Goal: Consume media (video, audio)

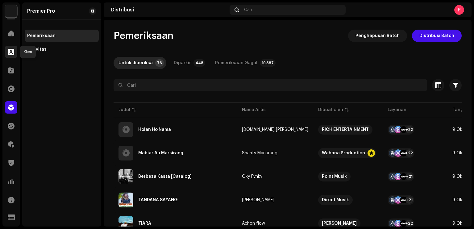
click at [15, 55] on div at bounding box center [11, 52] width 12 height 12
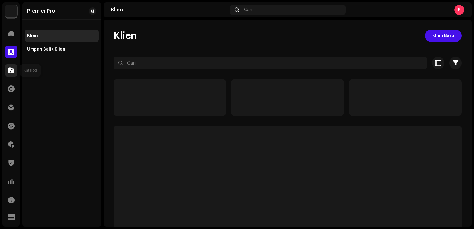
click at [14, 67] on div at bounding box center [11, 70] width 12 height 12
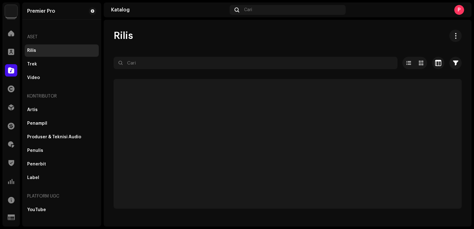
click at [157, 59] on input "text" at bounding box center [256, 63] width 284 height 12
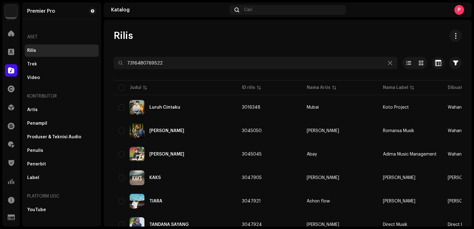
type input "7316480769522"
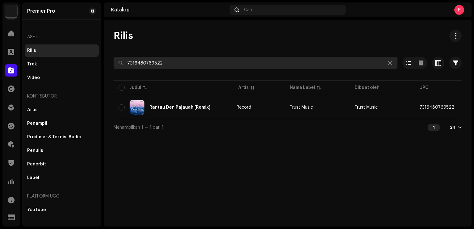
scroll to position [0, 128]
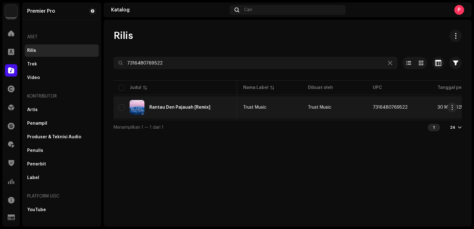
click at [178, 107] on div "Rantau Den Pajauah [Remix]" at bounding box center [179, 107] width 61 height 4
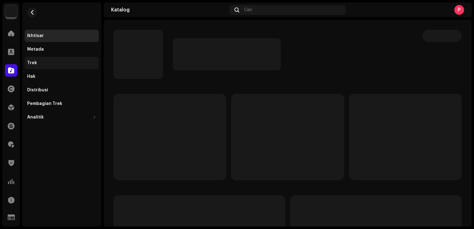
click at [39, 58] on div "Trek" at bounding box center [62, 63] width 74 height 12
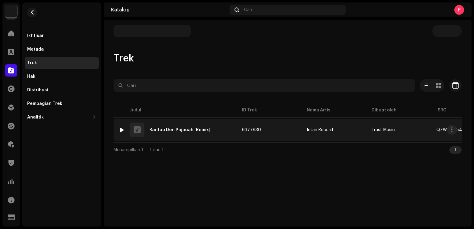
click at [122, 128] on div at bounding box center [121, 130] width 5 height 5
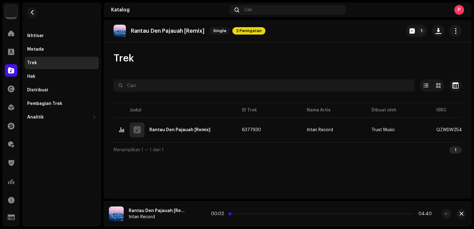
click at [231, 214] on p-slider at bounding box center [321, 213] width 184 height 1
click at [239, 213] on span at bounding box center [239, 213] width 3 height 3
drag, startPoint x: 239, startPoint y: 213, endPoint x: 245, endPoint y: 213, distance: 6.5
click at [242, 213] on span at bounding box center [240, 213] width 3 height 3
drag, startPoint x: 245, startPoint y: 213, endPoint x: 253, endPoint y: 213, distance: 7.7
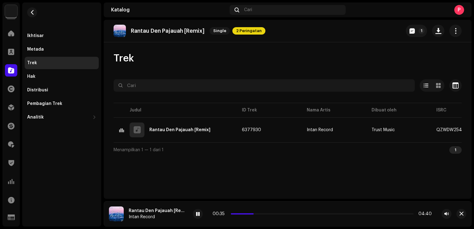
click at [253, 213] on div "00:35 04:40" at bounding box center [322, 213] width 219 height 5
drag, startPoint x: 197, startPoint y: 213, endPoint x: 105, endPoint y: 93, distance: 151.5
click at [197, 213] on span at bounding box center [198, 214] width 4 height 5
click at [34, 15] on button "button" at bounding box center [32, 12] width 10 height 10
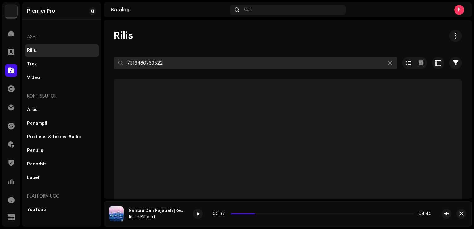
click at [171, 60] on input "7316480769522" at bounding box center [256, 63] width 284 height 12
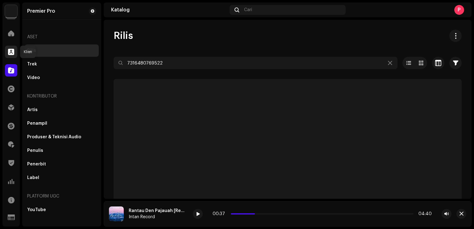
click at [14, 49] on span at bounding box center [11, 51] width 6 height 5
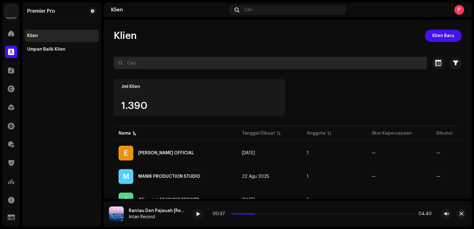
click at [144, 59] on input "text" at bounding box center [271, 63] width 314 height 12
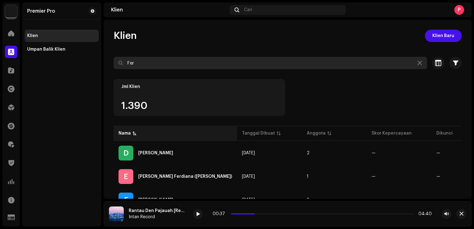
type input "Fer"
